Goal: Task Accomplishment & Management: Use online tool/utility

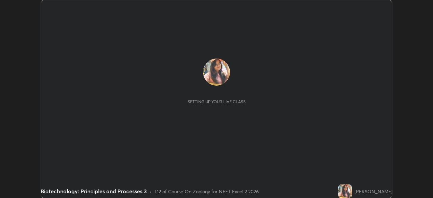
scroll to position [198, 433]
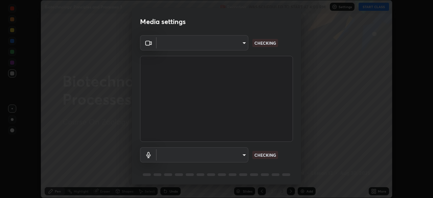
type input "8428e2be8a3e3f13974341e33778a08111258fb38798500ded61d344a6a8a77e"
click at [242, 155] on body "Erase all Biotechnology: Principles and Processes 3 Recording WAS SCHEDULED TO …" at bounding box center [216, 99] width 433 height 198
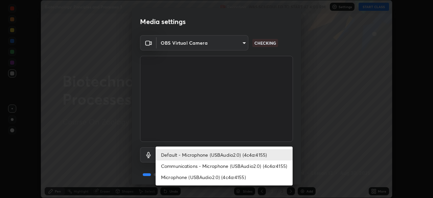
click at [225, 166] on li "Communications - Microphone (USBAudio2.0) (4c4a:4155)" at bounding box center [224, 165] width 137 height 11
type input "communications"
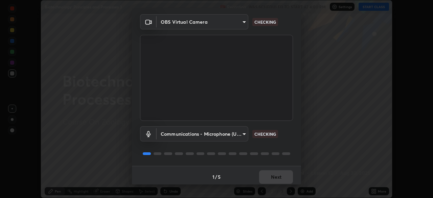
scroll to position [24, 0]
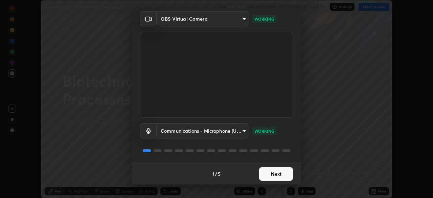
click at [274, 176] on button "Next" at bounding box center [276, 174] width 34 height 14
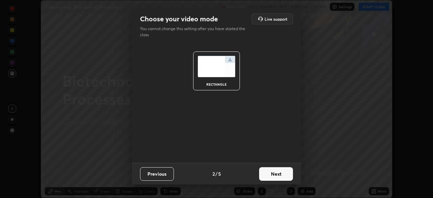
click at [274, 176] on button "Next" at bounding box center [276, 174] width 34 height 14
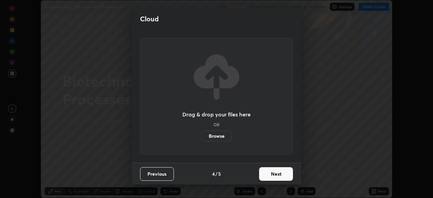
click at [273, 177] on button "Next" at bounding box center [276, 174] width 34 height 14
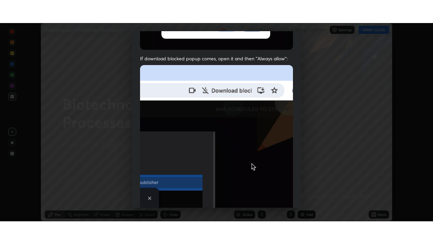
scroll to position [162, 0]
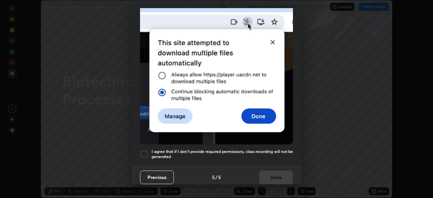
click at [146, 150] on div at bounding box center [144, 154] width 8 height 8
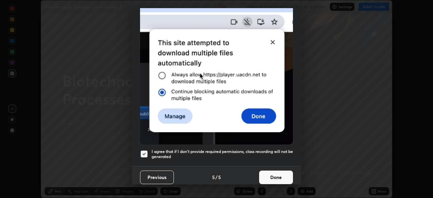
click at [266, 175] on button "Done" at bounding box center [276, 178] width 34 height 14
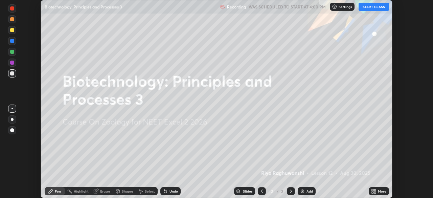
click at [370, 8] on button "START CLASS" at bounding box center [374, 7] width 30 height 8
click at [375, 190] on icon at bounding box center [375, 190] width 2 height 2
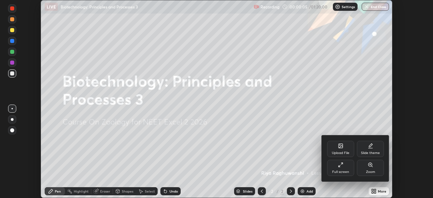
click at [342, 170] on div "Full screen" at bounding box center [340, 171] width 17 height 3
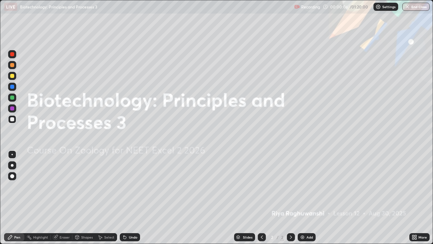
click at [290, 198] on icon at bounding box center [290, 236] width 5 height 5
click at [301, 198] on img at bounding box center [302, 236] width 5 height 5
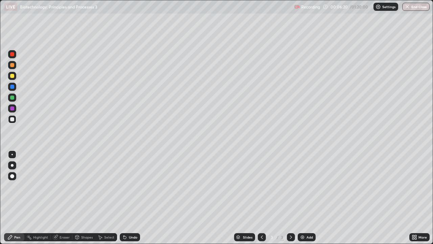
click at [12, 98] on div at bounding box center [12, 97] width 4 height 4
click at [12, 165] on div at bounding box center [12, 165] width 3 height 3
click at [13, 75] on div at bounding box center [12, 76] width 4 height 4
click at [84, 198] on div "Shapes" at bounding box center [83, 237] width 23 height 8
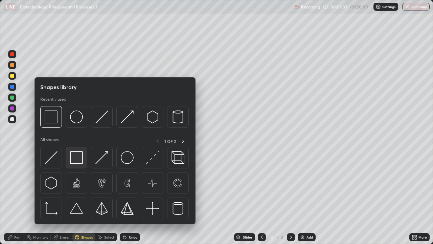
click at [77, 160] on img at bounding box center [76, 157] width 13 height 13
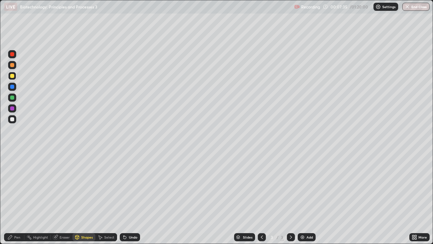
click at [17, 198] on div "Pen" at bounding box center [17, 236] width 6 height 3
click at [12, 97] on div at bounding box center [12, 97] width 4 height 4
click at [129, 198] on div "Undo" at bounding box center [133, 236] width 8 height 3
click at [84, 198] on div "Shapes" at bounding box center [87, 236] width 12 height 3
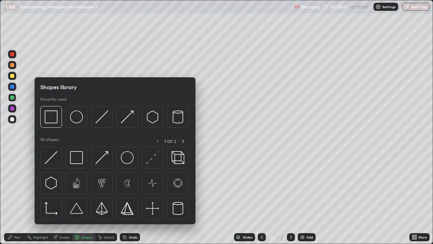
click at [83, 198] on div "Shapes" at bounding box center [87, 236] width 12 height 3
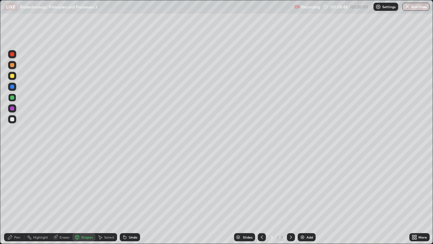
click at [86, 198] on div "Shapes" at bounding box center [83, 237] width 23 height 8
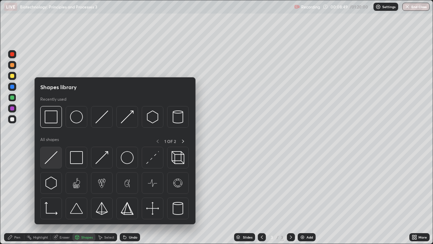
click at [52, 160] on img at bounding box center [51, 157] width 13 height 13
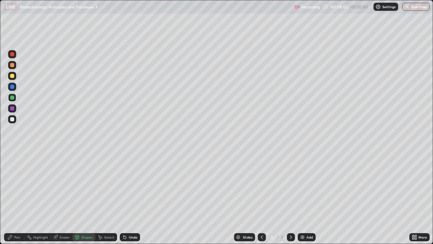
click at [13, 119] on div at bounding box center [12, 119] width 4 height 4
click at [18, 198] on div "Pen" at bounding box center [17, 236] width 6 height 3
click at [12, 175] on div at bounding box center [12, 176] width 4 height 4
click at [102, 198] on icon at bounding box center [99, 236] width 5 height 5
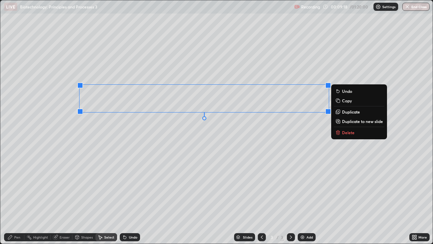
click at [185, 145] on div "0 ° Undo Copy Duplicate Duplicate to new slide Delete" at bounding box center [216, 121] width 432 height 243
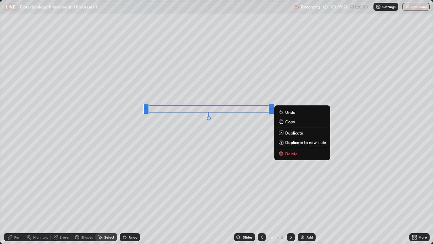
click at [284, 123] on button "Copy" at bounding box center [302, 121] width 50 height 8
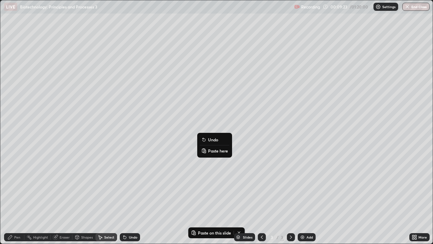
click at [207, 151] on button "Paste here" at bounding box center [214, 150] width 29 height 8
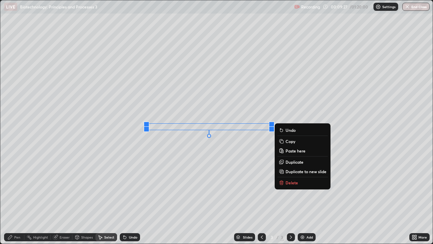
click at [97, 186] on div "0 ° Undo Copy Paste here Duplicate Duplicate to new slide Delete" at bounding box center [216, 121] width 432 height 243
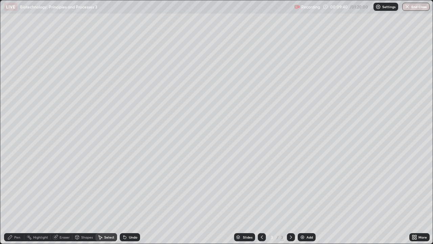
click at [13, 198] on icon at bounding box center [9, 236] width 5 height 5
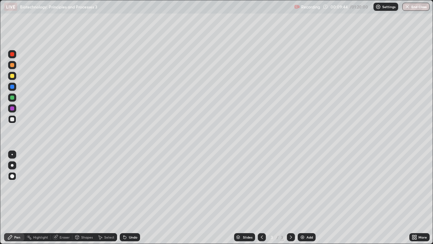
click at [12, 89] on div at bounding box center [12, 87] width 8 height 8
click at [12, 119] on div at bounding box center [12, 119] width 4 height 4
click at [12, 109] on div at bounding box center [12, 108] width 4 height 4
click at [10, 68] on div at bounding box center [12, 65] width 8 height 8
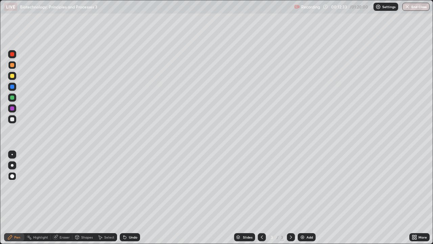
click at [12, 154] on div at bounding box center [12, 154] width 1 height 1
click at [106, 198] on div "Select" at bounding box center [109, 236] width 10 height 3
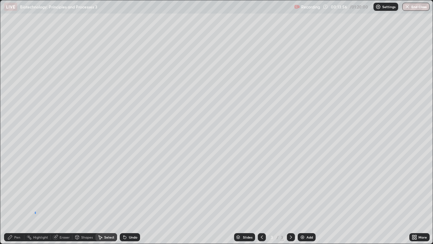
click at [35, 198] on div "0 ° Undo Copy Paste here Duplicate Duplicate to new slide Delete" at bounding box center [216, 121] width 432 height 243
click at [63, 198] on div "Eraser" at bounding box center [62, 237] width 22 height 8
click at [13, 198] on div "Pen" at bounding box center [14, 237] width 20 height 8
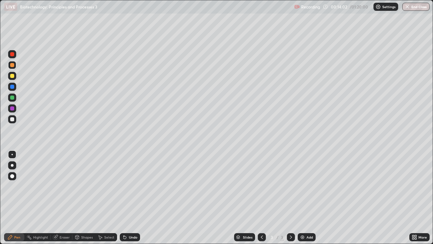
click at [12, 154] on div at bounding box center [12, 154] width 1 height 1
click at [13, 164] on div at bounding box center [12, 165] width 3 height 3
click at [12, 154] on div at bounding box center [12, 154] width 1 height 1
click at [123, 198] on icon at bounding box center [124, 237] width 3 height 3
click at [12, 118] on div at bounding box center [12, 119] width 4 height 4
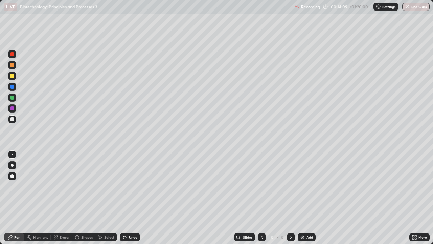
click at [58, 198] on icon at bounding box center [55, 236] width 5 height 5
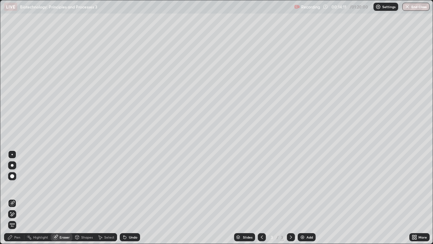
click at [83, 198] on div "Shapes" at bounding box center [87, 236] width 12 height 3
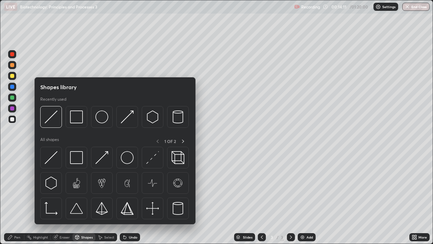
click at [99, 198] on icon at bounding box center [99, 236] width 5 height 5
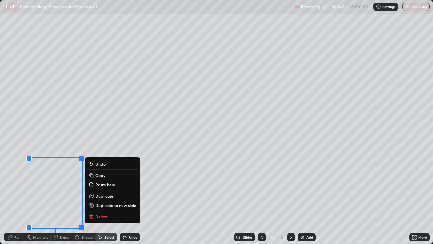
click at [45, 137] on div "0 ° Undo Copy Paste here Duplicate Duplicate to new slide Delete" at bounding box center [216, 121] width 432 height 243
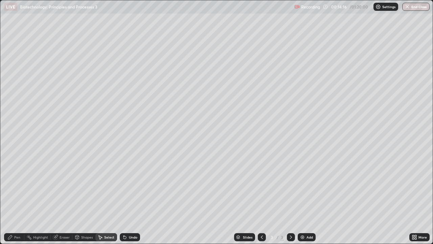
click at [13, 198] on div "Pen" at bounding box center [14, 237] width 20 height 8
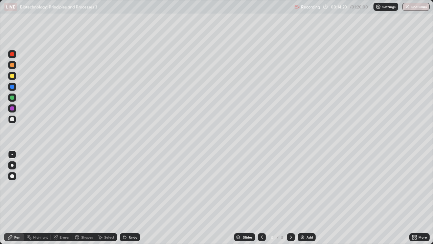
click at [11, 119] on div at bounding box center [12, 119] width 4 height 4
click at [10, 99] on div at bounding box center [12, 97] width 8 height 8
click at [11, 76] on div at bounding box center [12, 76] width 4 height 4
click at [12, 86] on div at bounding box center [12, 87] width 4 height 4
click at [131, 198] on div "Undo" at bounding box center [133, 236] width 8 height 3
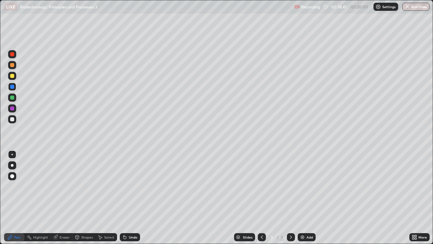
click at [12, 65] on div at bounding box center [12, 65] width 4 height 4
click at [11, 98] on div at bounding box center [12, 97] width 4 height 4
click at [10, 107] on div at bounding box center [12, 108] width 4 height 4
click at [13, 97] on div at bounding box center [12, 97] width 4 height 4
click at [63, 198] on div "Eraser" at bounding box center [65, 236] width 10 height 3
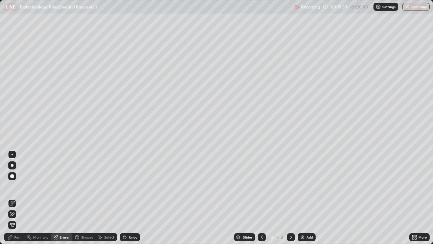
click at [19, 198] on div "Pen" at bounding box center [17, 236] width 6 height 3
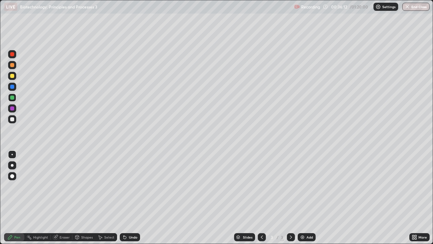
click at [62, 198] on div "Eraser" at bounding box center [65, 236] width 10 height 3
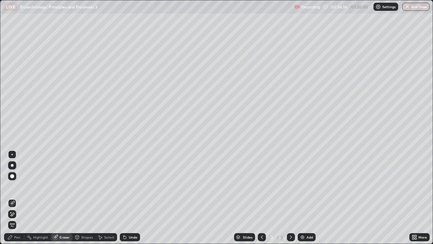
click at [22, 198] on div "Pen" at bounding box center [14, 237] width 20 height 8
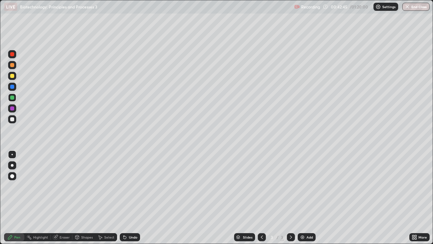
click at [301, 198] on img at bounding box center [302, 236] width 5 height 5
click at [11, 77] on div at bounding box center [12, 76] width 4 height 4
click at [11, 164] on div at bounding box center [12, 165] width 8 height 8
click at [14, 97] on div at bounding box center [12, 97] width 4 height 4
click at [13, 90] on div at bounding box center [12, 87] width 8 height 8
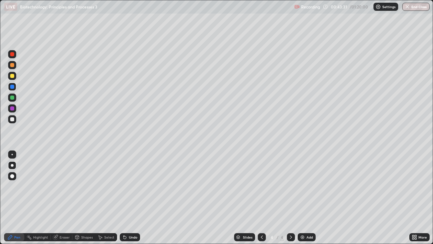
click at [80, 198] on div "Shapes" at bounding box center [83, 237] width 23 height 8
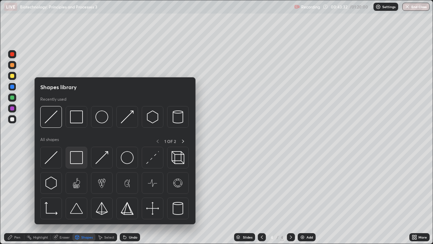
click at [79, 158] on img at bounding box center [76, 157] width 13 height 13
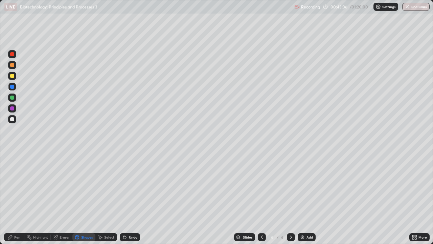
click at [12, 106] on div at bounding box center [12, 108] width 8 height 8
click at [11, 118] on div at bounding box center [12, 119] width 4 height 4
click at [124, 198] on icon at bounding box center [124, 237] width 3 height 3
click at [15, 198] on div "Pen" at bounding box center [17, 236] width 6 height 3
click at [129, 198] on div "Undo" at bounding box center [133, 236] width 8 height 3
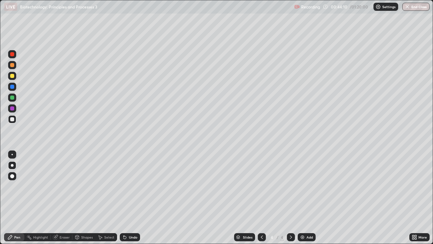
click at [11, 94] on div at bounding box center [12, 97] width 8 height 8
click at [11, 121] on div at bounding box center [12, 119] width 8 height 8
click at [13, 97] on div at bounding box center [12, 97] width 4 height 4
click at [16, 120] on div at bounding box center [12, 119] width 8 height 8
click at [12, 154] on div at bounding box center [12, 154] width 1 height 1
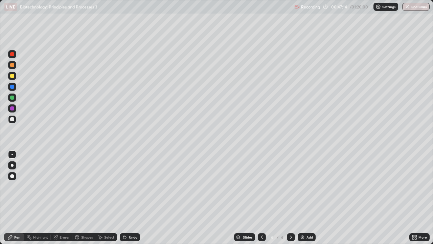
click at [123, 198] on icon at bounding box center [124, 236] width 5 height 5
click at [11, 110] on div at bounding box center [12, 108] width 4 height 4
click at [300, 198] on img at bounding box center [302, 236] width 5 height 5
click at [12, 119] on div at bounding box center [12, 119] width 4 height 4
click at [13, 100] on div at bounding box center [12, 97] width 8 height 8
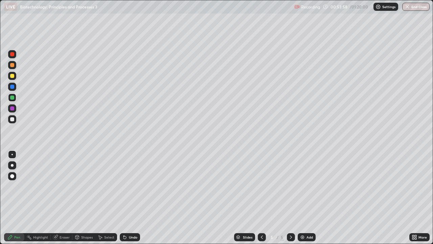
click at [12, 119] on div at bounding box center [12, 119] width 4 height 4
click at [10, 100] on div at bounding box center [12, 97] width 8 height 8
click at [123, 198] on icon at bounding box center [123, 235] width 1 height 1
click at [39, 198] on div "Highlight" at bounding box center [40, 236] width 15 height 3
click at [60, 198] on div "Eraser" at bounding box center [65, 236] width 10 height 3
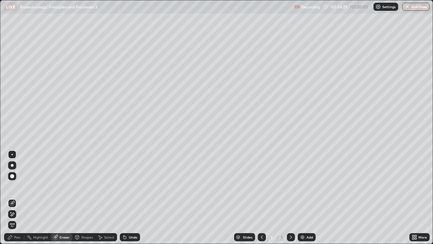
click at [79, 198] on icon at bounding box center [76, 236] width 5 height 5
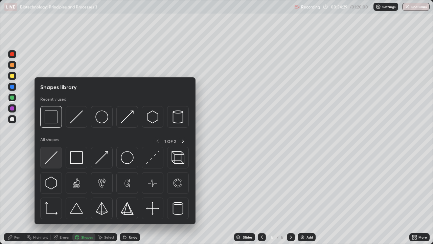
click at [49, 161] on img at bounding box center [51, 157] width 13 height 13
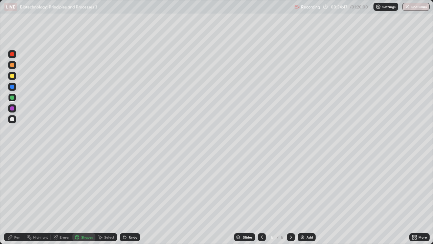
click at [11, 98] on div at bounding box center [12, 97] width 4 height 4
click at [16, 198] on div "Pen" at bounding box center [17, 236] width 6 height 3
click at [13, 76] on div at bounding box center [12, 76] width 4 height 4
click at [124, 198] on icon at bounding box center [124, 237] width 3 height 3
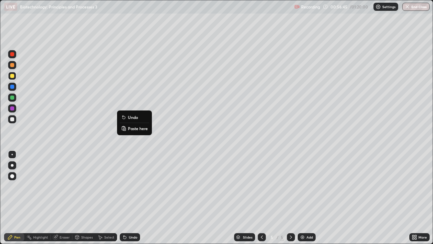
click at [120, 113] on button "Undo" at bounding box center [134, 117] width 29 height 8
click at [10, 108] on div at bounding box center [12, 108] width 4 height 4
click at [12, 121] on div at bounding box center [12, 119] width 4 height 4
click at [12, 165] on div at bounding box center [12, 165] width 3 height 3
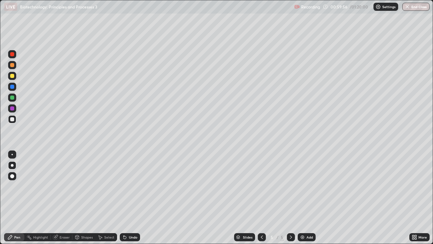
click at [105, 198] on div "Select" at bounding box center [109, 236] width 10 height 3
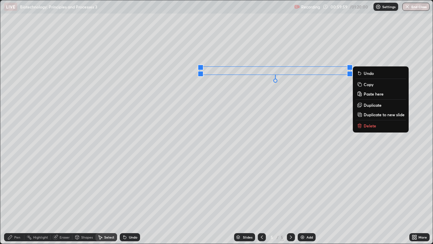
click at [364, 84] on p "Copy" at bounding box center [369, 84] width 10 height 5
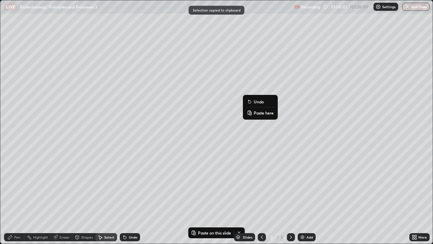
click at [253, 114] on button "Paste here" at bounding box center [260, 113] width 29 height 8
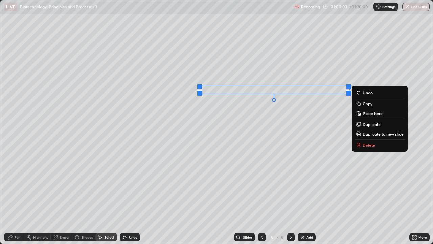
click at [218, 120] on div "0 ° Undo Copy Paste here Duplicate Duplicate to new slide Delete" at bounding box center [216, 121] width 432 height 243
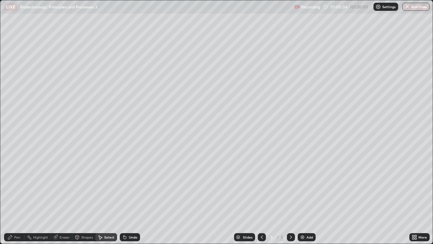
click at [19, 198] on div "Pen" at bounding box center [14, 237] width 20 height 8
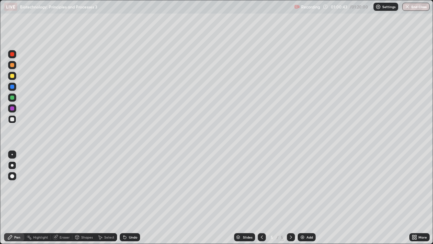
click at [15, 97] on div at bounding box center [12, 97] width 8 height 8
click at [10, 157] on div at bounding box center [12, 154] width 8 height 8
click at [12, 119] on div at bounding box center [12, 119] width 4 height 4
click at [11, 116] on div at bounding box center [12, 119] width 8 height 8
click at [12, 109] on div at bounding box center [12, 108] width 4 height 4
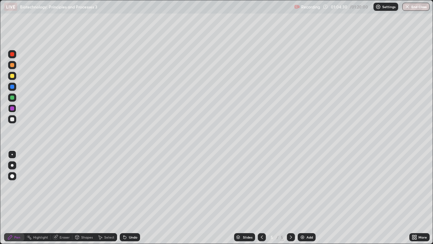
click at [66, 198] on div "Eraser" at bounding box center [65, 236] width 10 height 3
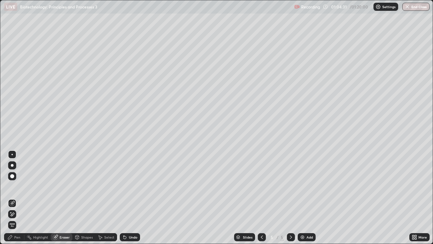
click at [101, 198] on icon at bounding box center [99, 236] width 5 height 5
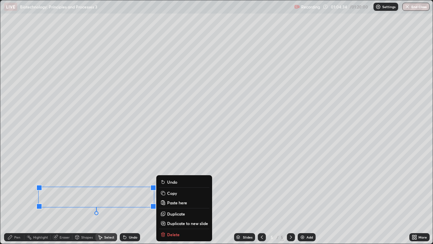
click at [174, 198] on div "Slides 5 / 5 Add" at bounding box center [274, 237] width 269 height 14
click at [170, 198] on div "Slides 5 / 5 Add" at bounding box center [274, 237] width 269 height 14
click at [172, 198] on div "Slides 5 / 5 Add" at bounding box center [274, 237] width 269 height 14
click at [165, 198] on div "Slides 5 / 5 Add" at bounding box center [274, 237] width 269 height 14
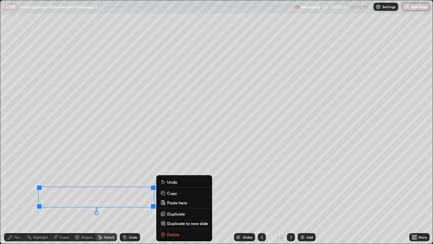
click at [163, 198] on div "Slides 5 / 5 Add" at bounding box center [274, 237] width 269 height 14
click at [162, 198] on div "Slides 5 / 5 Add" at bounding box center [274, 237] width 269 height 14
click at [163, 198] on div "Slides 5 / 5 Add" at bounding box center [274, 237] width 269 height 14
click at [165, 198] on div "Slides 5 / 5 Add" at bounding box center [274, 237] width 269 height 14
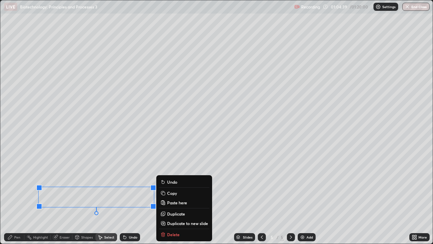
click at [165, 198] on div "Slides 5 / 5 Add" at bounding box center [274, 237] width 269 height 14
click at [166, 198] on div "Slides 5 / 5 Add" at bounding box center [274, 237] width 269 height 14
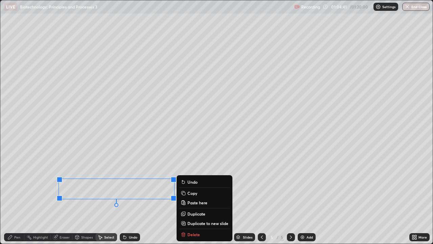
click at [192, 198] on div "Slides 5 / 5 Add" at bounding box center [274, 237] width 269 height 14
click at [194, 198] on div "Slides 5 / 5 Add" at bounding box center [274, 237] width 269 height 14
click at [195, 198] on div "Slides 5 / 5 Add" at bounding box center [274, 237] width 269 height 14
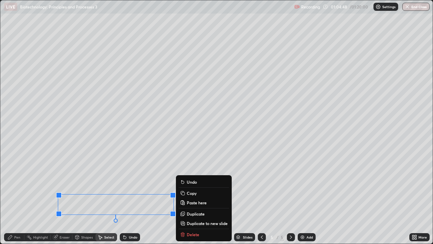
click at [63, 198] on div "Eraser" at bounding box center [65, 236] width 10 height 3
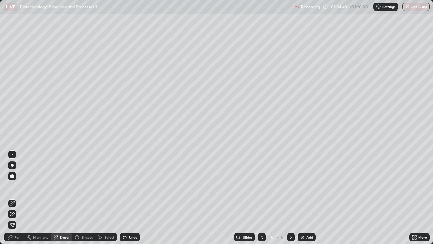
click at [77, 198] on icon at bounding box center [77, 237] width 0 height 2
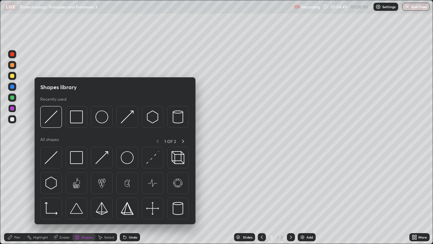
click at [57, 198] on icon at bounding box center [55, 237] width 4 height 4
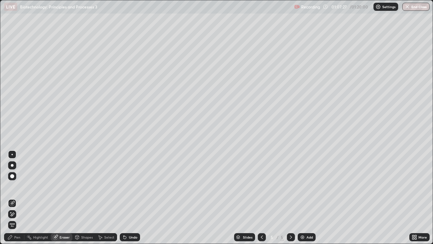
click at [14, 198] on div "Pen" at bounding box center [17, 236] width 6 height 3
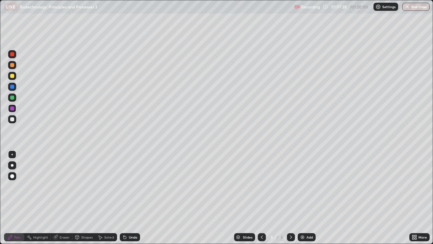
click at [11, 97] on div at bounding box center [12, 97] width 4 height 4
click at [10, 76] on div at bounding box center [12, 76] width 4 height 4
click at [14, 118] on div at bounding box center [12, 119] width 4 height 4
click at [40, 198] on div "Highlight" at bounding box center [40, 236] width 15 height 3
click at [61, 198] on div "Eraser" at bounding box center [65, 236] width 10 height 3
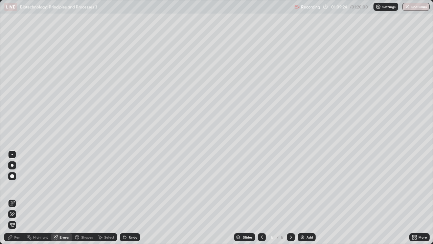
click at [83, 198] on div "Shapes" at bounding box center [87, 236] width 12 height 3
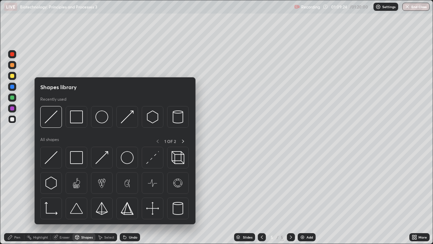
click at [82, 198] on div "Shapes" at bounding box center [87, 236] width 12 height 3
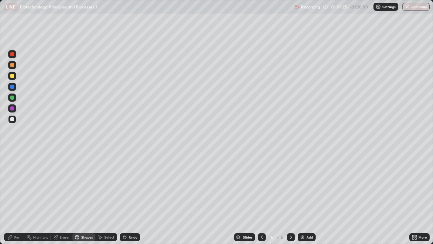
click at [64, 198] on div "Eraser" at bounding box center [65, 236] width 10 height 3
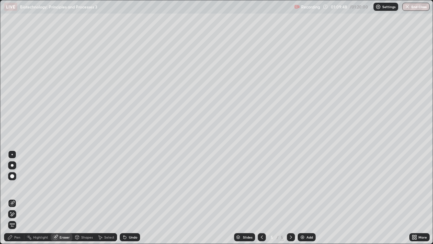
click at [27, 198] on circle at bounding box center [27, 236] width 1 height 1
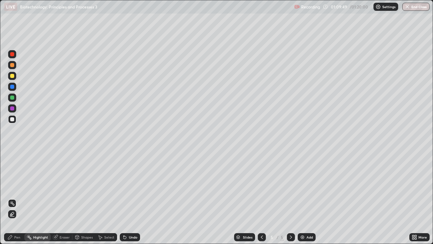
click at [14, 198] on div "Pen" at bounding box center [17, 236] width 6 height 3
click at [10, 77] on div at bounding box center [12, 76] width 4 height 4
click at [12, 154] on div at bounding box center [12, 154] width 1 height 1
click at [12, 165] on div at bounding box center [12, 165] width 3 height 3
click at [12, 154] on div at bounding box center [12, 154] width 1 height 1
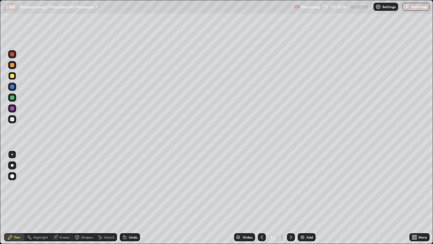
click at [15, 165] on div at bounding box center [12, 165] width 8 height 8
click at [12, 97] on div at bounding box center [12, 97] width 4 height 4
click at [12, 154] on div at bounding box center [12, 154] width 1 height 1
click at [11, 122] on div at bounding box center [12, 119] width 8 height 8
click at [13, 76] on div at bounding box center [12, 76] width 4 height 4
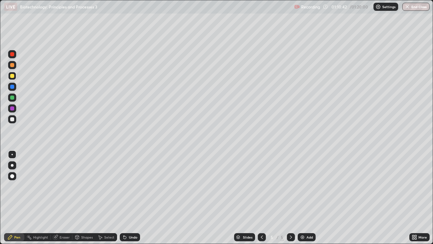
click at [12, 166] on div at bounding box center [12, 165] width 3 height 3
click at [12, 96] on div at bounding box center [12, 97] width 4 height 4
click at [12, 154] on div at bounding box center [12, 154] width 1 height 1
click at [12, 109] on div at bounding box center [12, 108] width 4 height 4
click at [12, 116] on div at bounding box center [12, 119] width 8 height 8
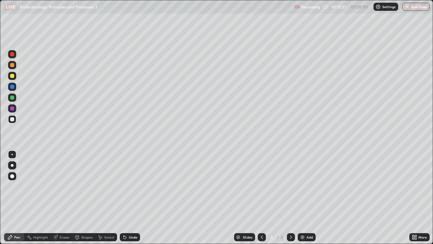
click at [12, 96] on div at bounding box center [12, 97] width 4 height 4
click at [9, 87] on div at bounding box center [12, 87] width 8 height 8
click at [14, 65] on div at bounding box center [12, 65] width 4 height 4
click at [10, 98] on div at bounding box center [12, 97] width 4 height 4
click at [12, 75] on div at bounding box center [12, 76] width 4 height 4
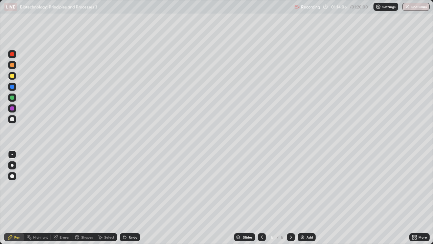
click at [12, 119] on div at bounding box center [12, 119] width 4 height 4
click at [8, 198] on icon at bounding box center [9, 236] width 5 height 5
click at [301, 198] on img at bounding box center [302, 236] width 5 height 5
click at [11, 77] on div at bounding box center [12, 76] width 4 height 4
click at [130, 198] on div "Undo" at bounding box center [133, 236] width 8 height 3
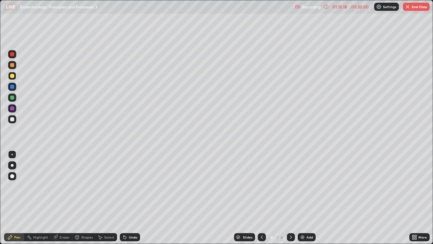
click at [406, 8] on img "button" at bounding box center [407, 6] width 5 height 5
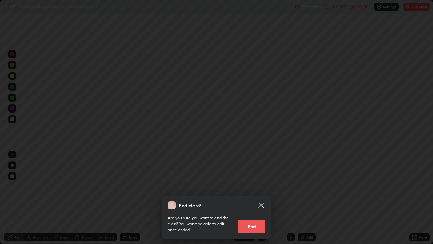
click at [254, 198] on button "End" at bounding box center [251, 226] width 27 height 14
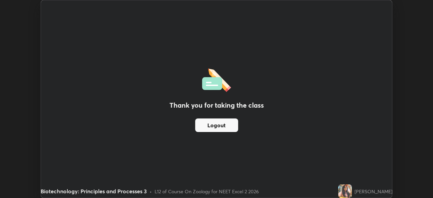
scroll to position [33633, 33398]
